Goal: Information Seeking & Learning: Check status

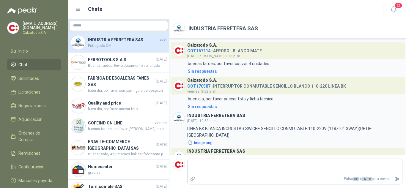
scroll to position [299, 0]
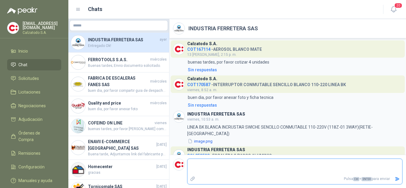
scroll to position [61, 0]
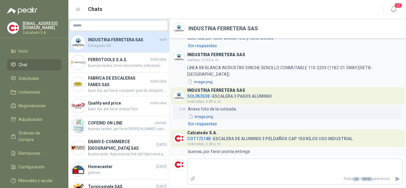
click at [207, 113] on button "image.png" at bounding box center [201, 116] width 26 height 6
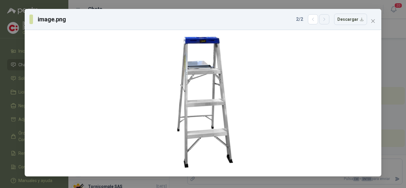
click at [323, 20] on button "button" at bounding box center [324, 19] width 10 height 10
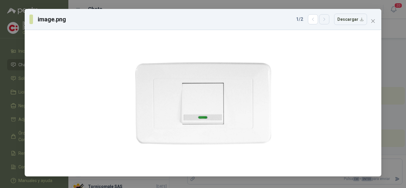
click at [323, 20] on button "button" at bounding box center [324, 19] width 10 height 10
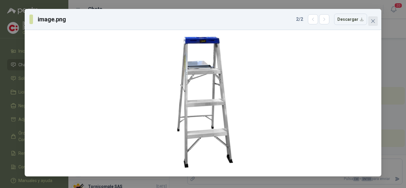
click at [374, 22] on icon "close" at bounding box center [373, 21] width 4 height 4
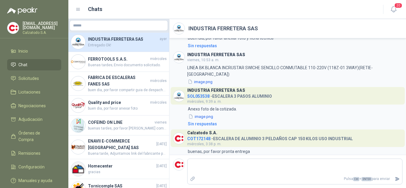
scroll to position [0, 0]
click at [22, 62] on span "Chat" at bounding box center [22, 64] width 9 height 7
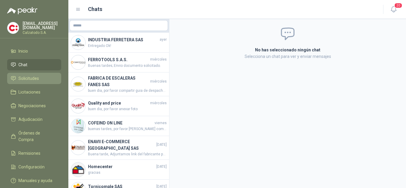
click at [32, 76] on span "Solicitudes" at bounding box center [28, 78] width 20 height 7
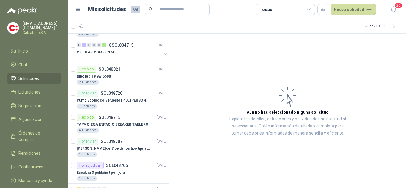
scroll to position [178, 0]
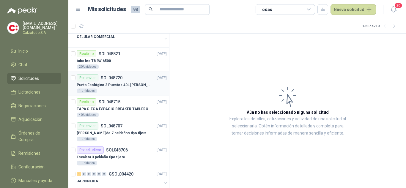
click at [113, 86] on p "Punto Ecológico 3 Puestos 40L Blanco Negro Verde Con Tapa" at bounding box center [114, 85] width 74 height 6
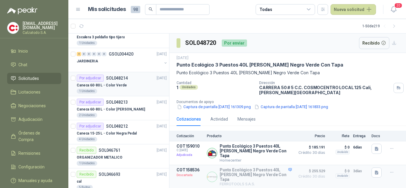
scroll to position [327, 0]
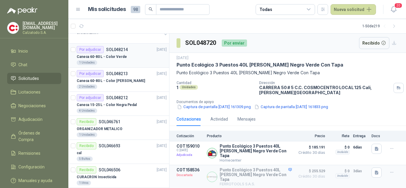
click at [113, 56] on p "Caneca 60-80 L - Color Verde" at bounding box center [102, 57] width 50 height 6
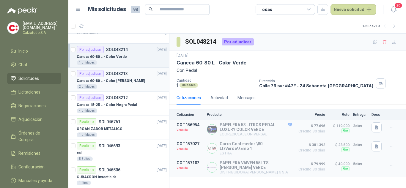
click at [113, 81] on p "Caneca 60-80 L - Color Blanca" at bounding box center [111, 81] width 68 height 6
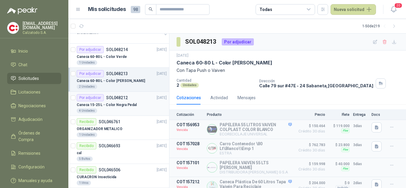
click at [114, 98] on p "SOL048212" at bounding box center [117, 98] width 22 height 4
